Goal: Book appointment/travel/reservation

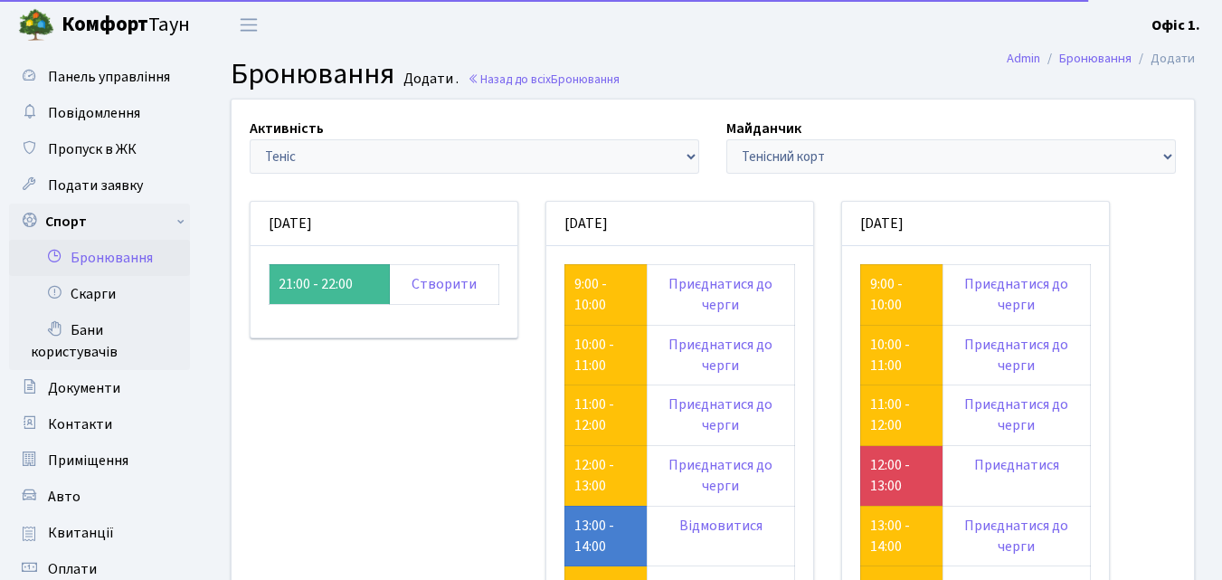
scroll to position [181, 0]
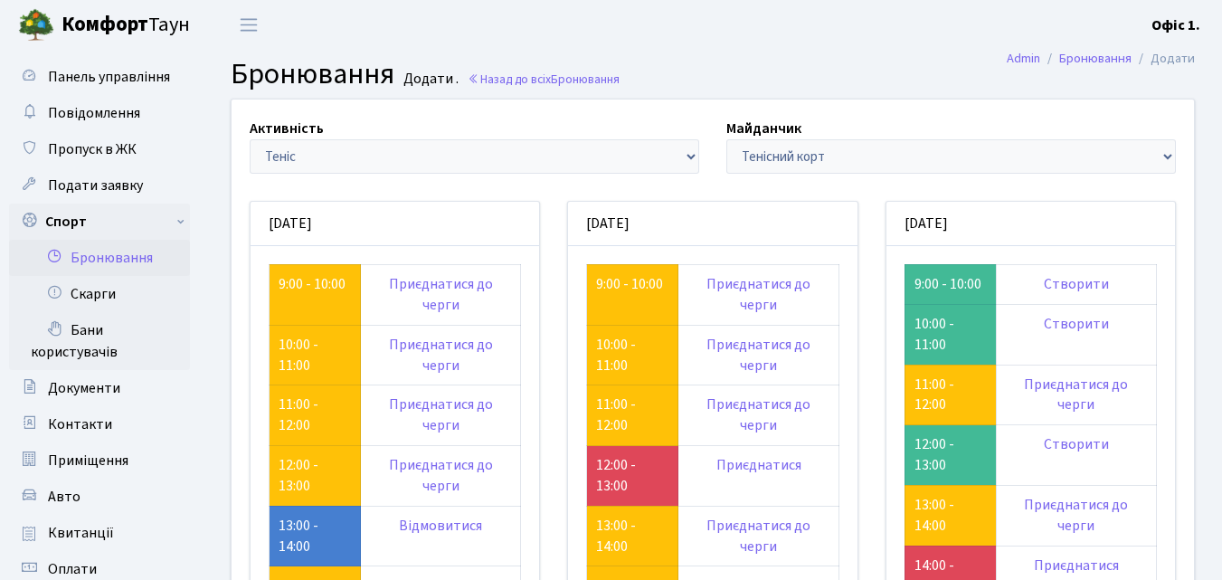
scroll to position [181, 0]
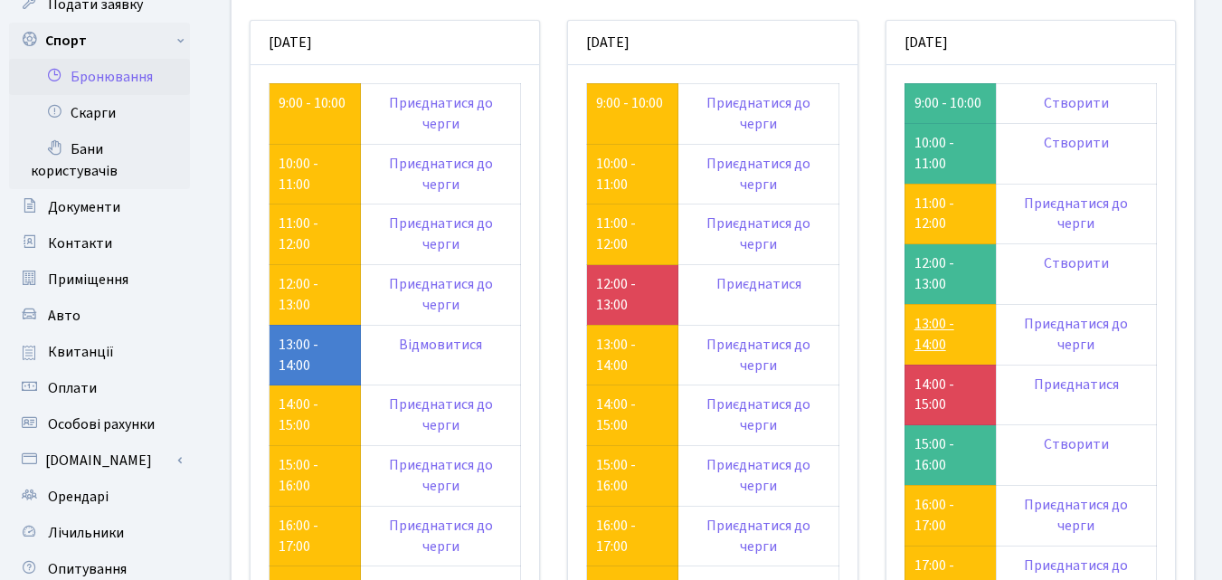
click at [937, 329] on link "13:00 - 14:00" at bounding box center [934, 334] width 40 height 41
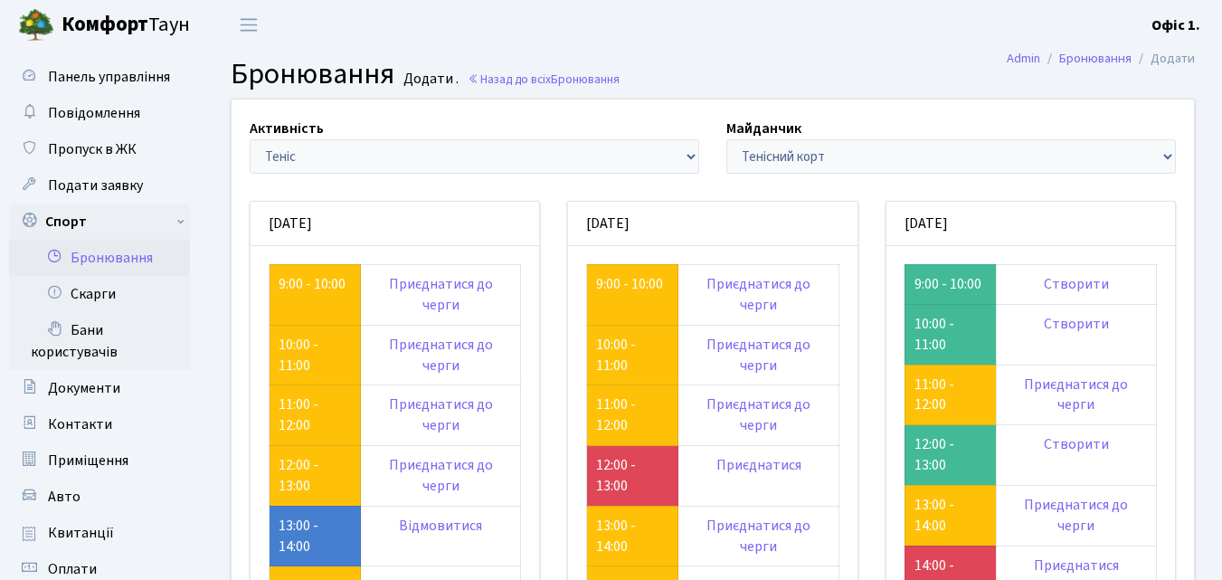
scroll to position [181, 0]
